Goal: Book appointment/travel/reservation

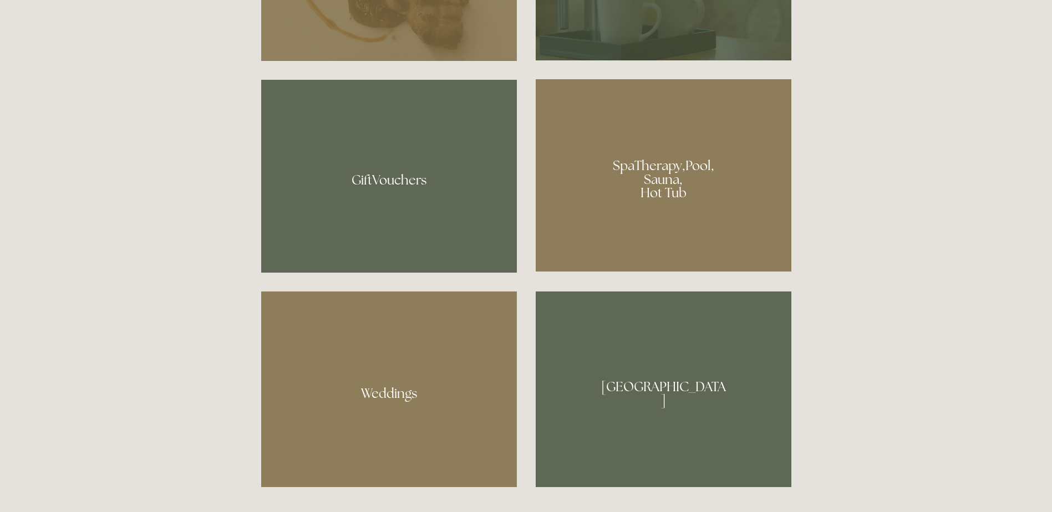
scroll to position [998, 0]
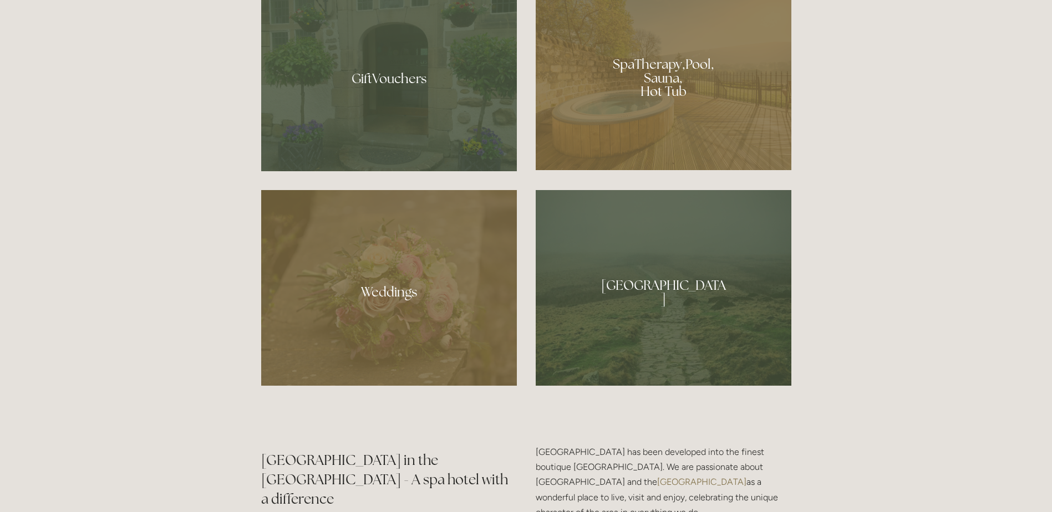
click at [682, 67] on div at bounding box center [664, 74] width 256 height 192
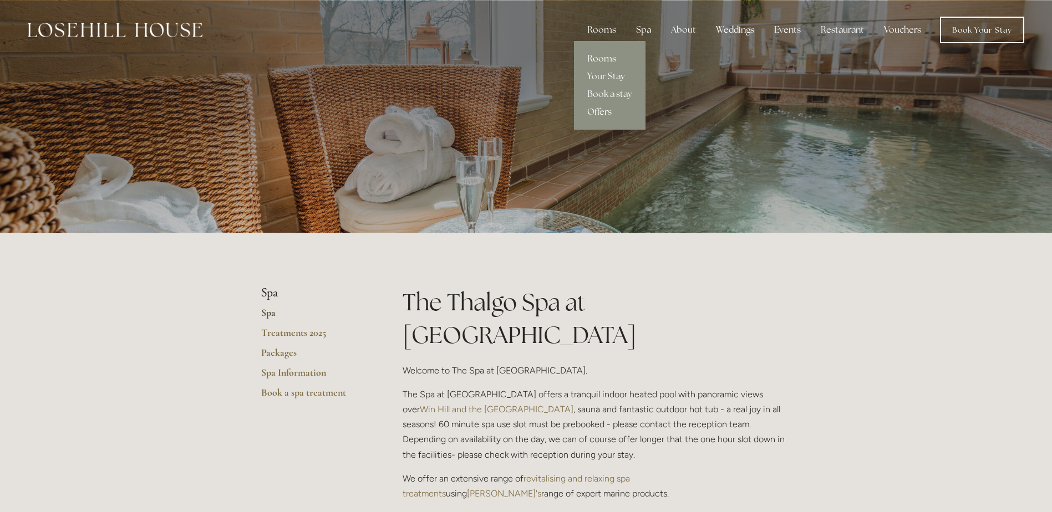
click at [607, 60] on link "Rooms" at bounding box center [610, 59] width 72 height 18
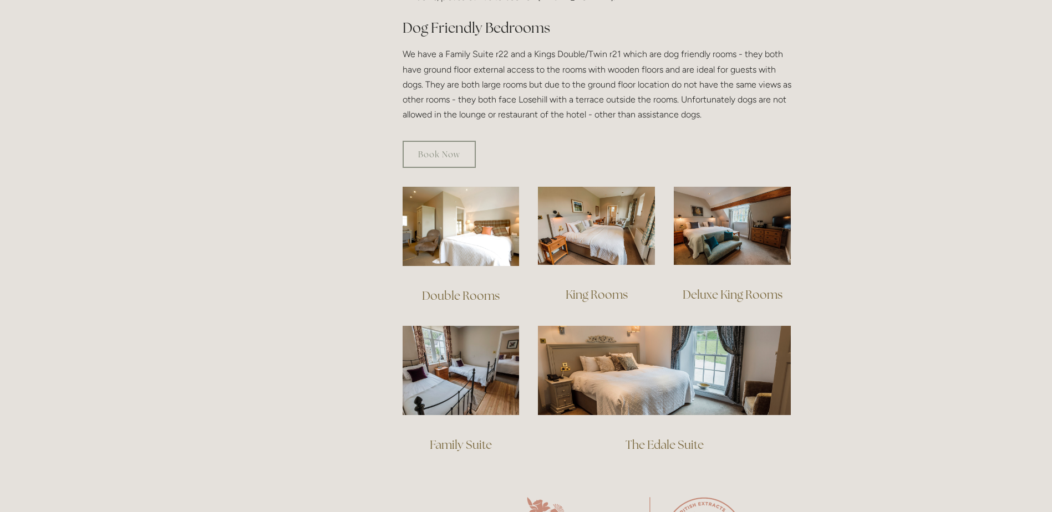
scroll to position [666, 0]
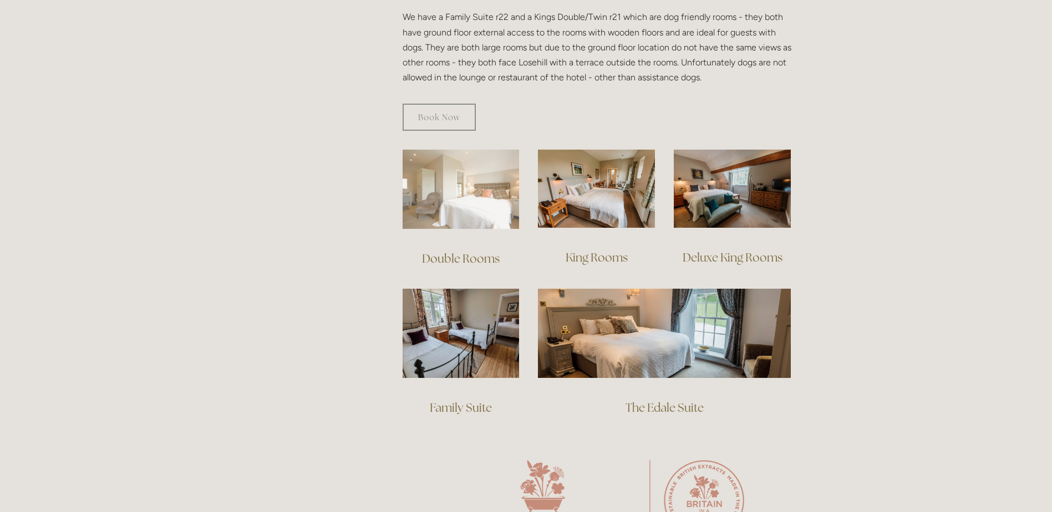
click at [475, 201] on img at bounding box center [461, 189] width 117 height 79
